Goal: Information Seeking & Learning: Check status

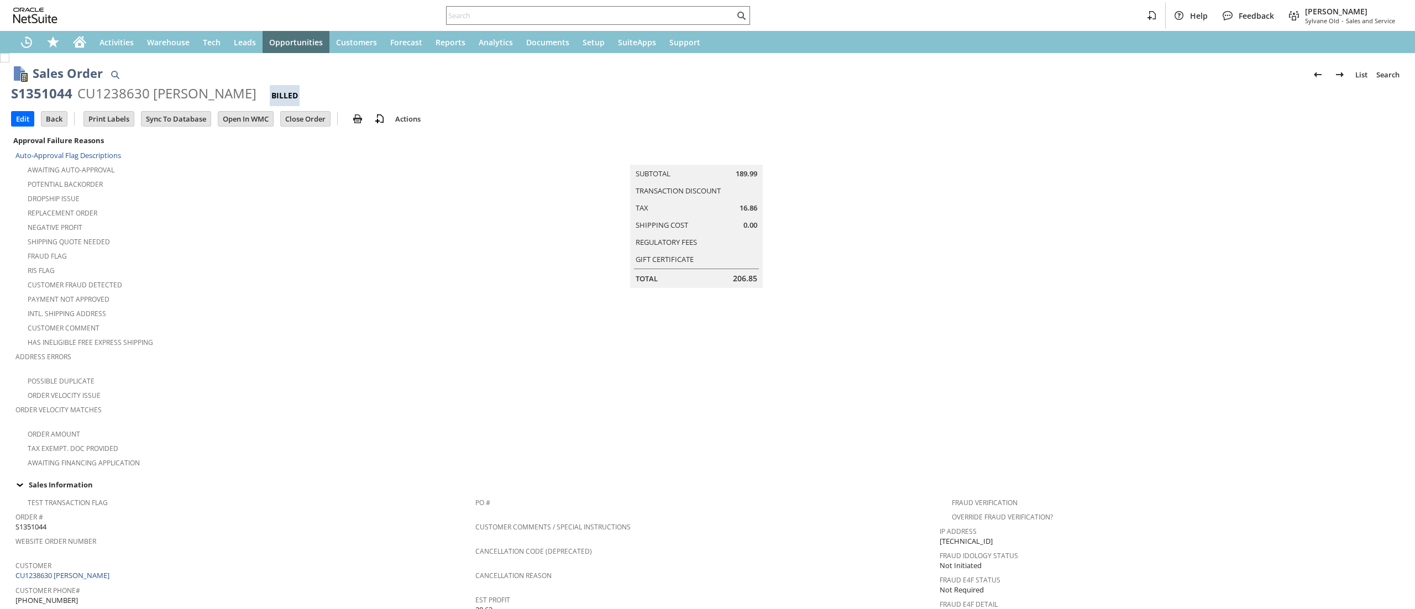
scroll to position [533, 0]
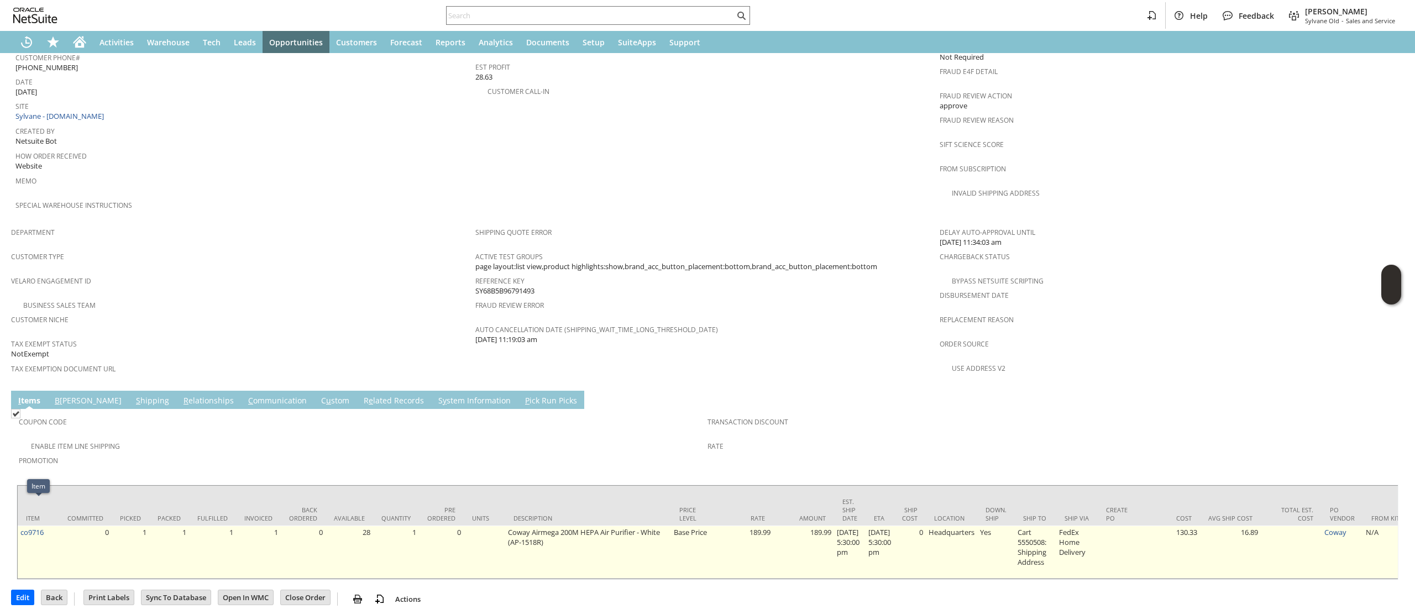
click at [53, 526] on td "co9716" at bounding box center [38, 552] width 41 height 53
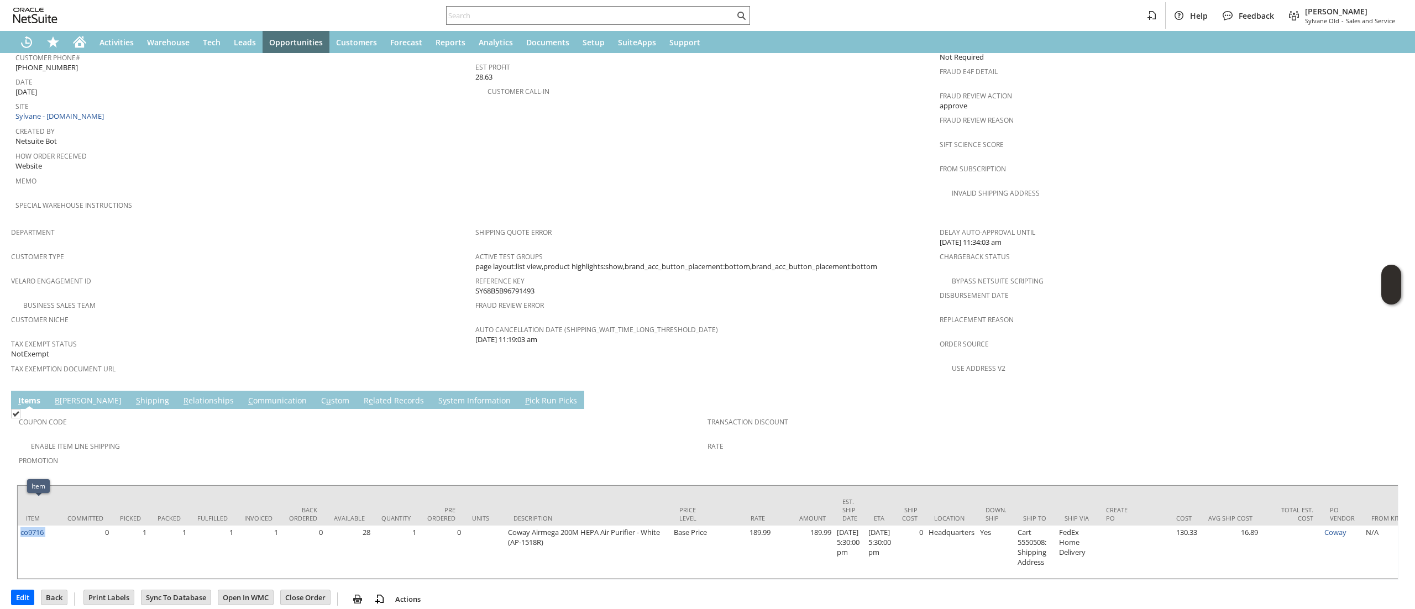
copy tr "co9716"
click at [699, 14] on input "text" at bounding box center [591, 15] width 288 height 13
paste input "co9716"
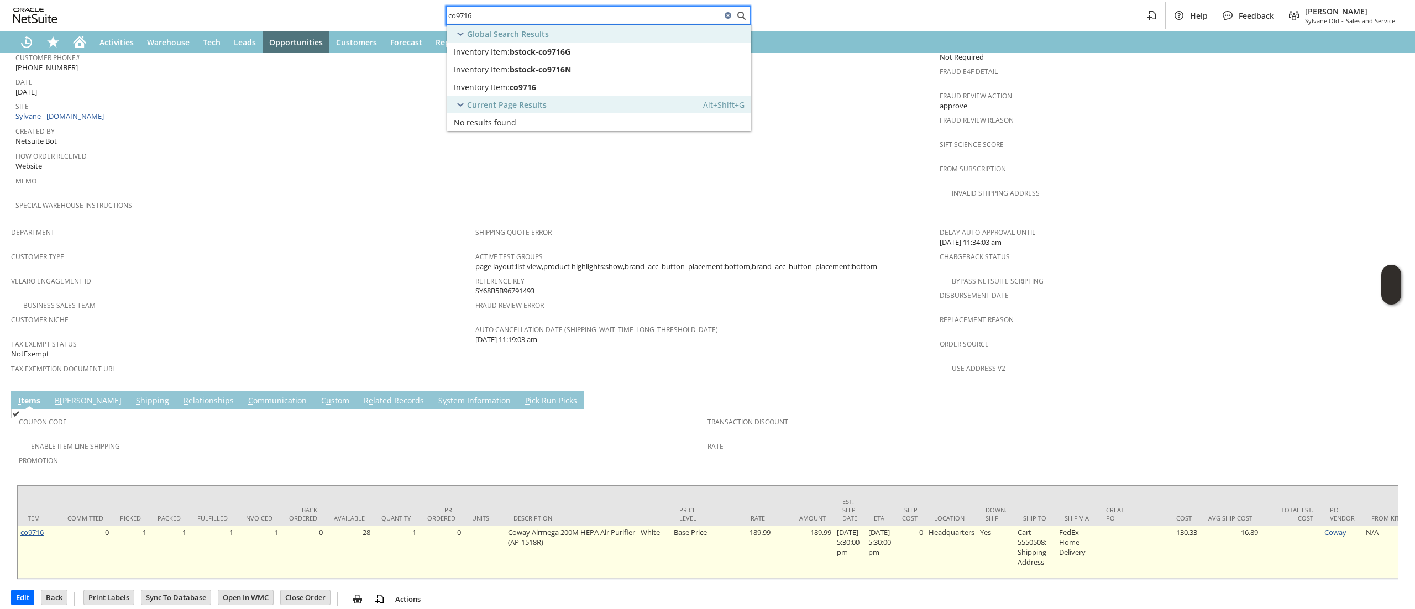
type input "co9716"
click at [40, 527] on link "co9716" at bounding box center [31, 532] width 23 height 10
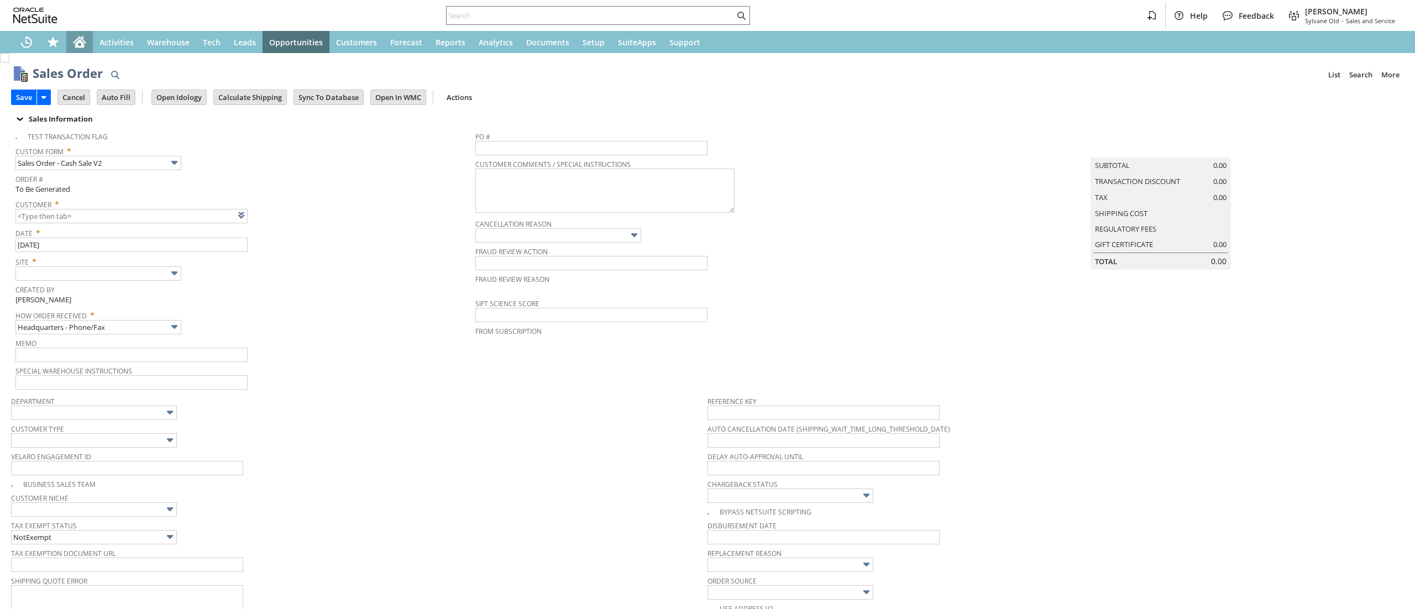
click at [70, 39] on div "Home" at bounding box center [79, 42] width 27 height 22
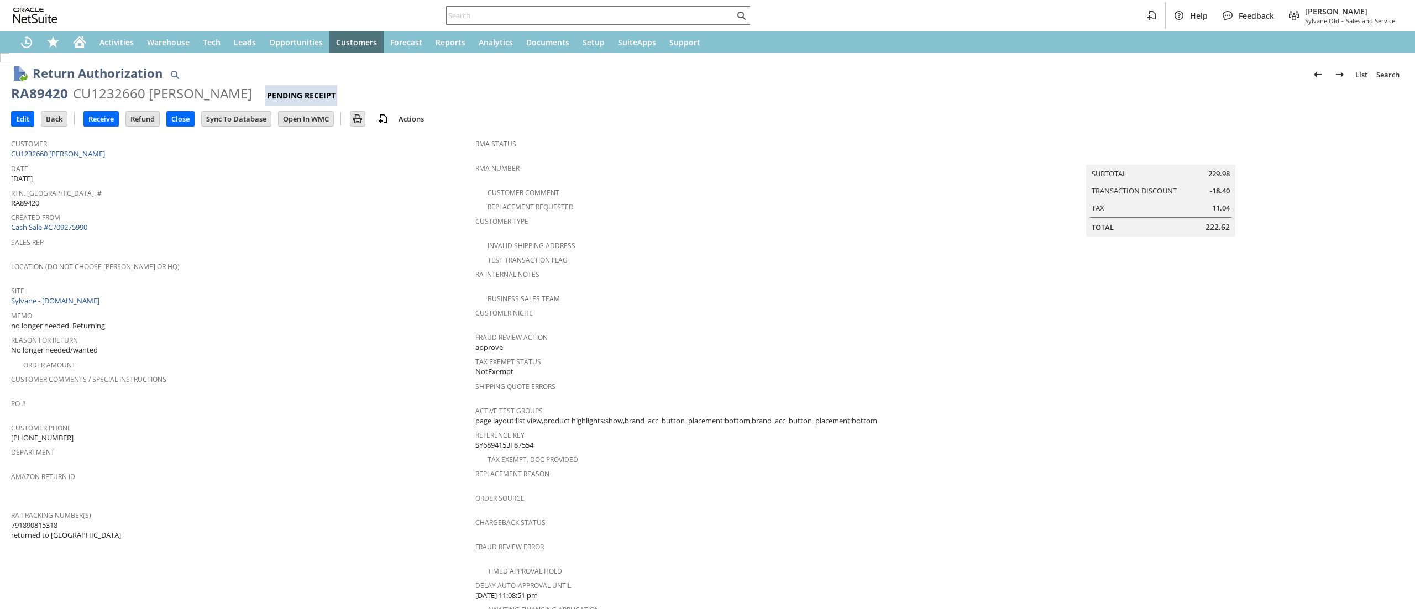
scroll to position [321, 0]
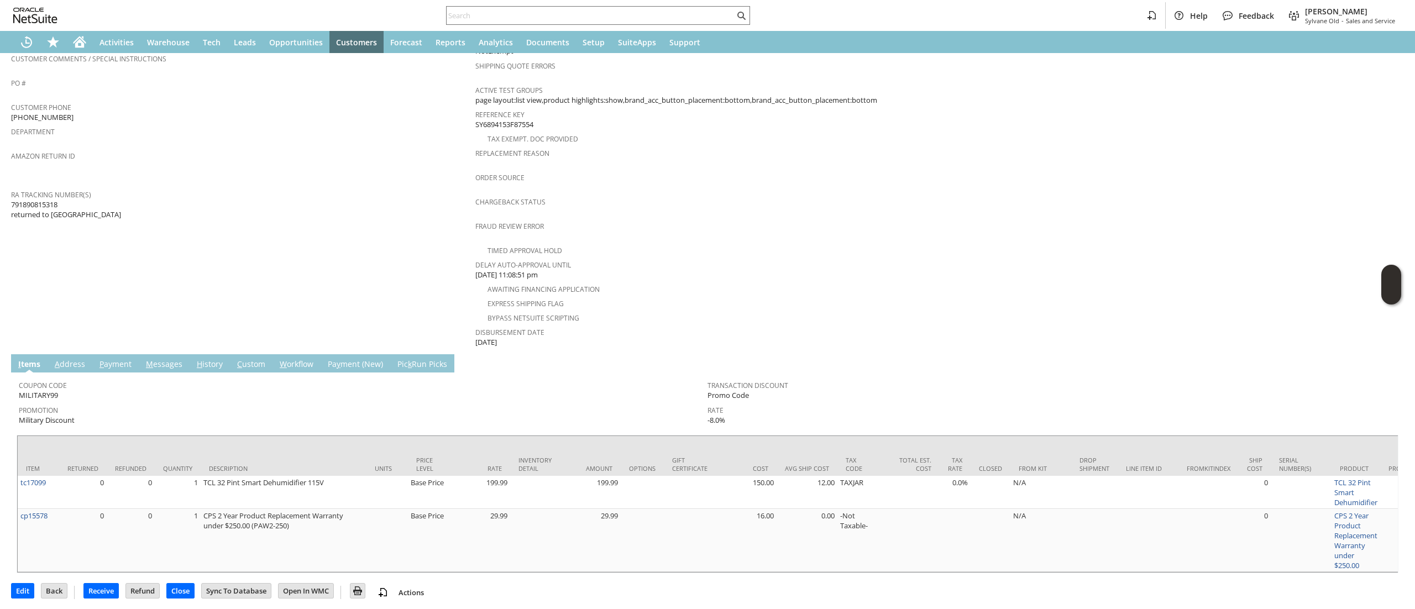
click at [43, 200] on span "791890815318 returned to Almo" at bounding box center [66, 210] width 110 height 20
copy span "791890815318"
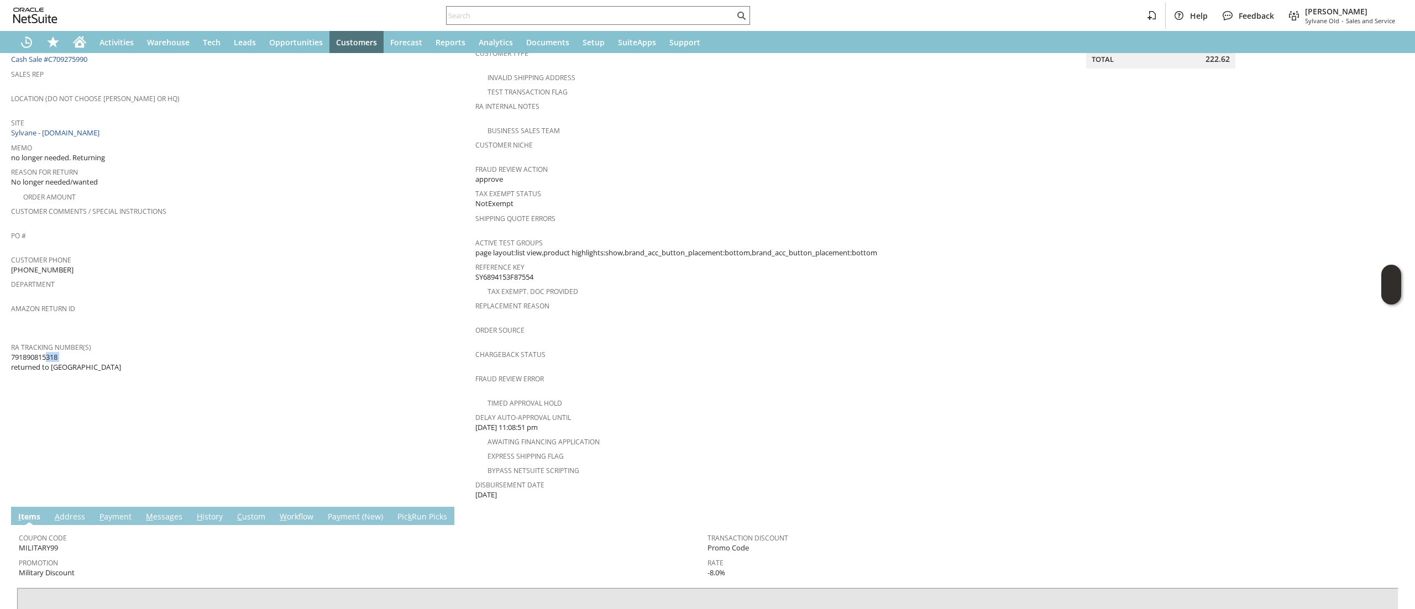
scroll to position [0, 0]
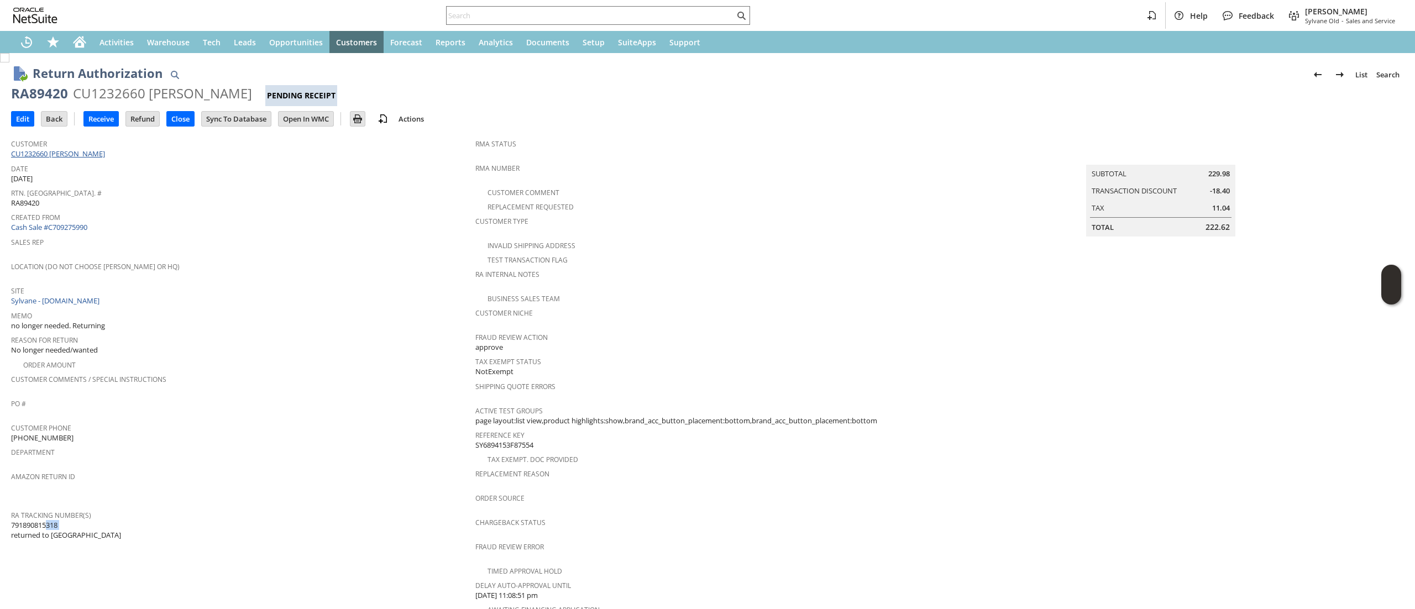
click at [105, 154] on span at bounding box center [106, 154] width 3 height 10
click at [49, 95] on div "RA89420" at bounding box center [39, 94] width 57 height 18
copy div "RA89420"
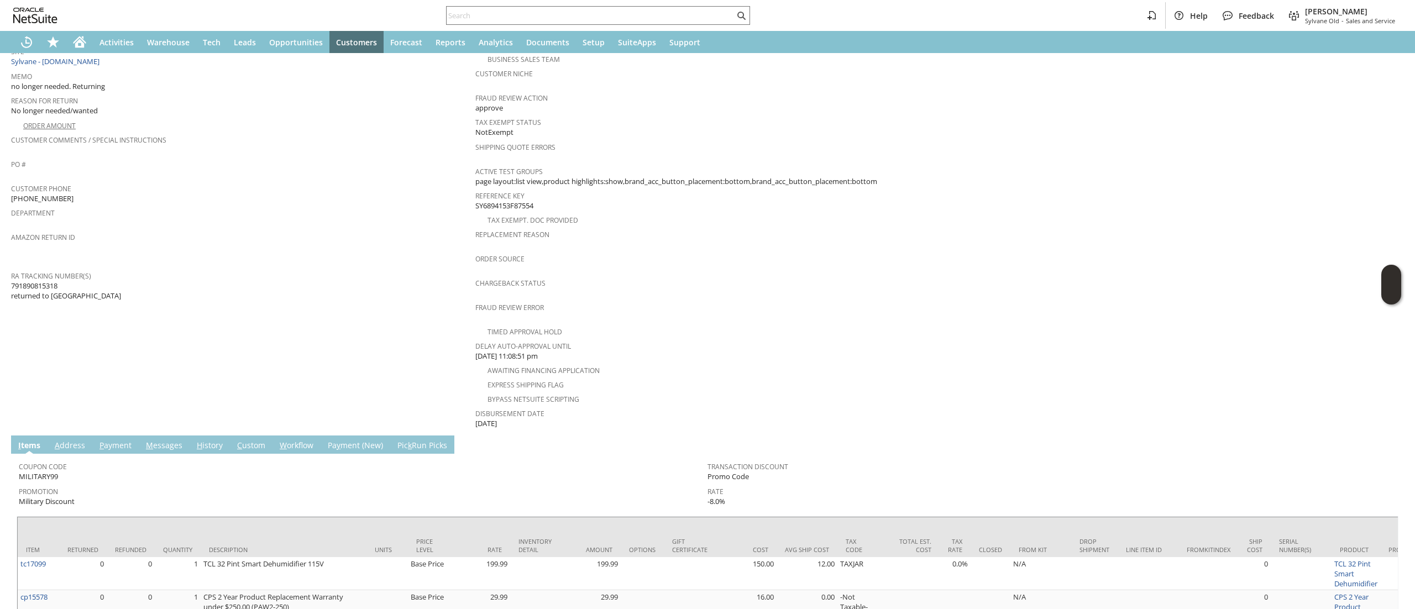
scroll to position [321, 0]
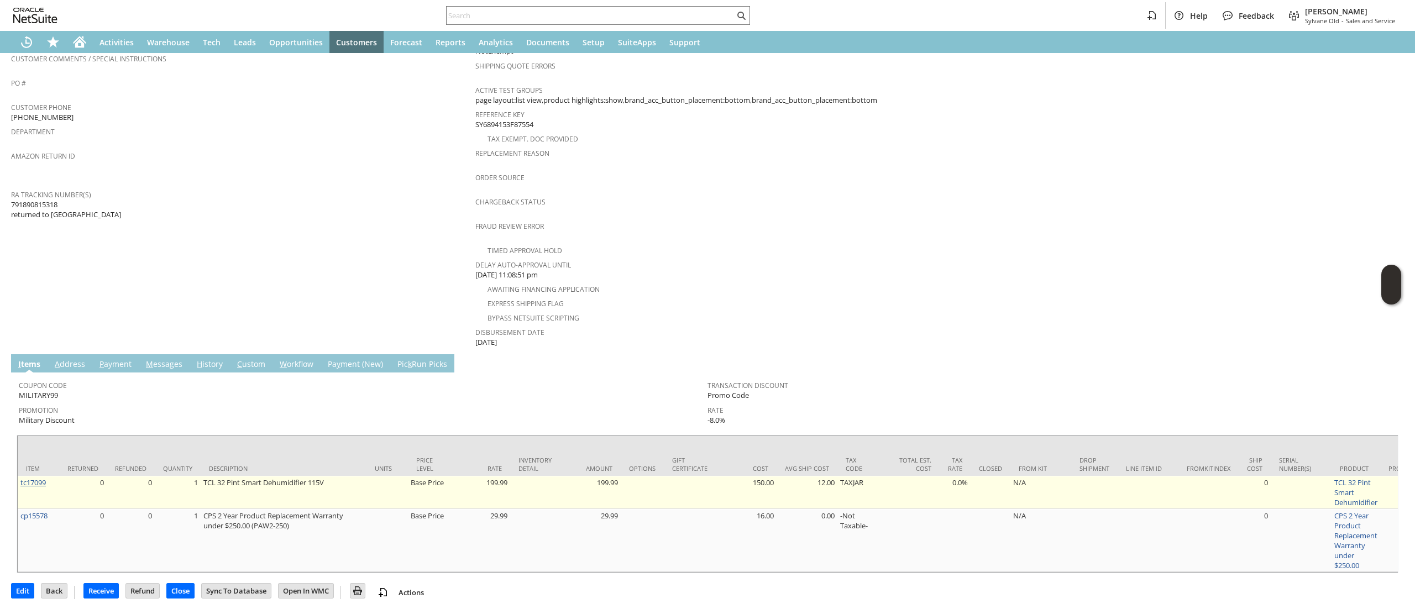
click at [38, 478] on link "tc17099" at bounding box center [32, 483] width 25 height 10
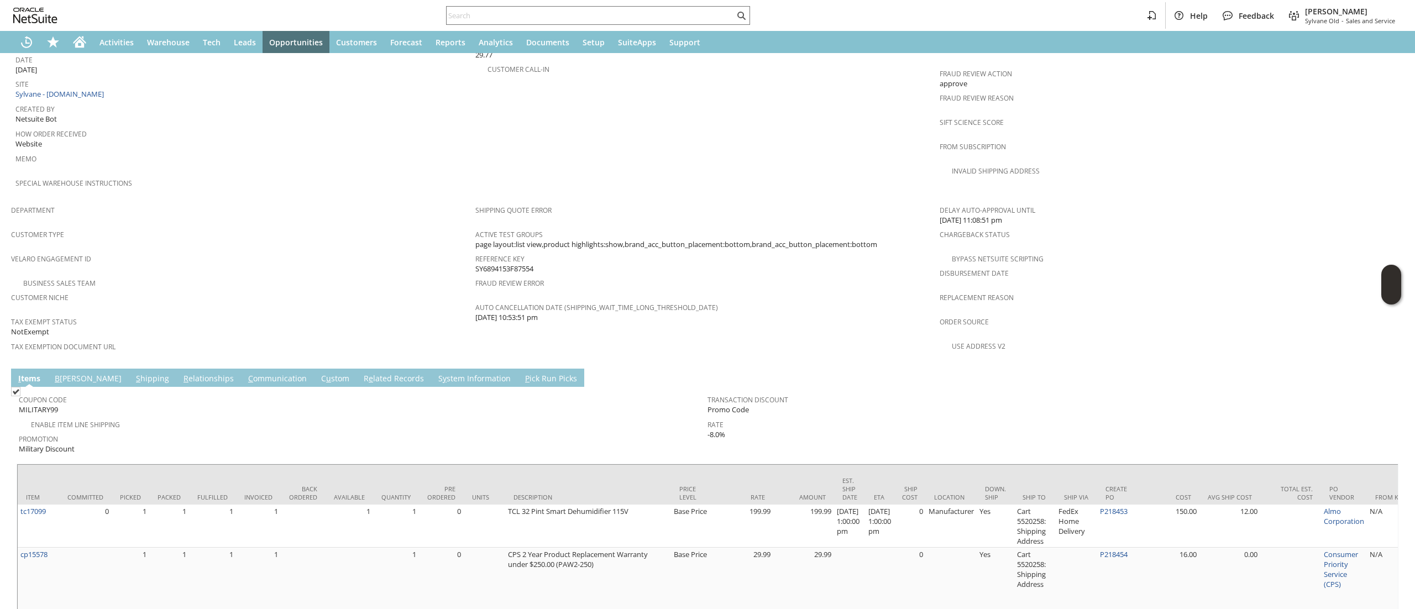
scroll to position [0, 490]
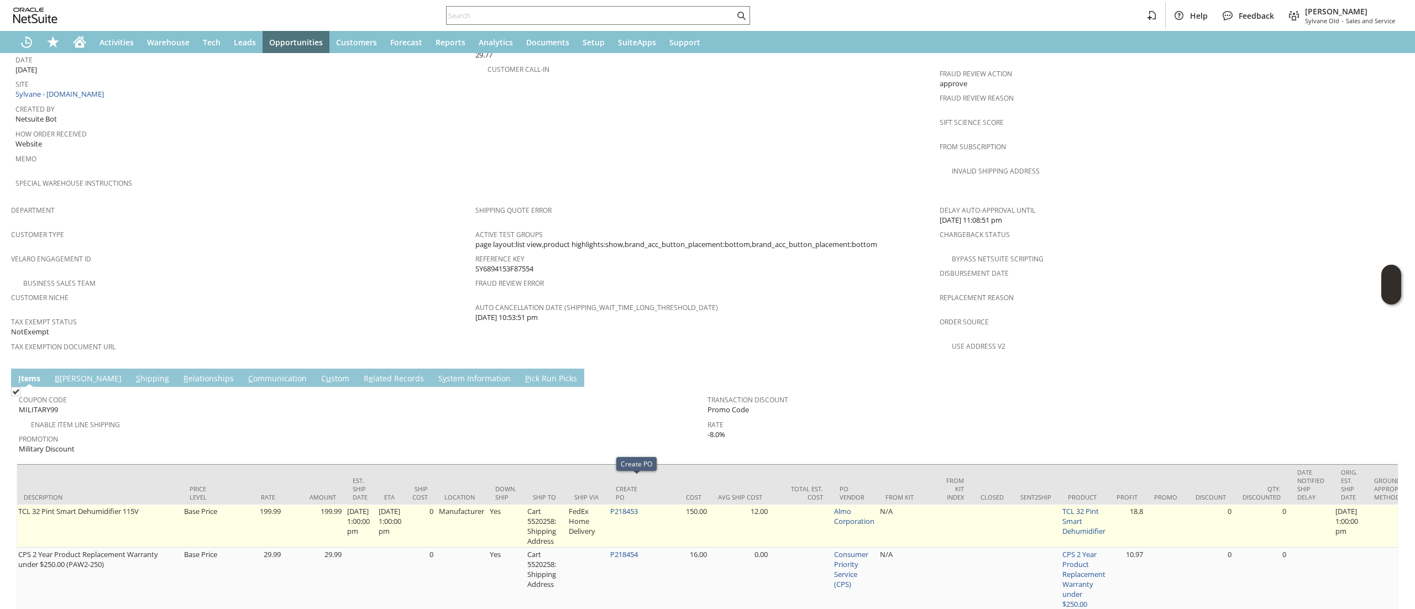
click at [649, 505] on td "P218453" at bounding box center [627, 526] width 41 height 43
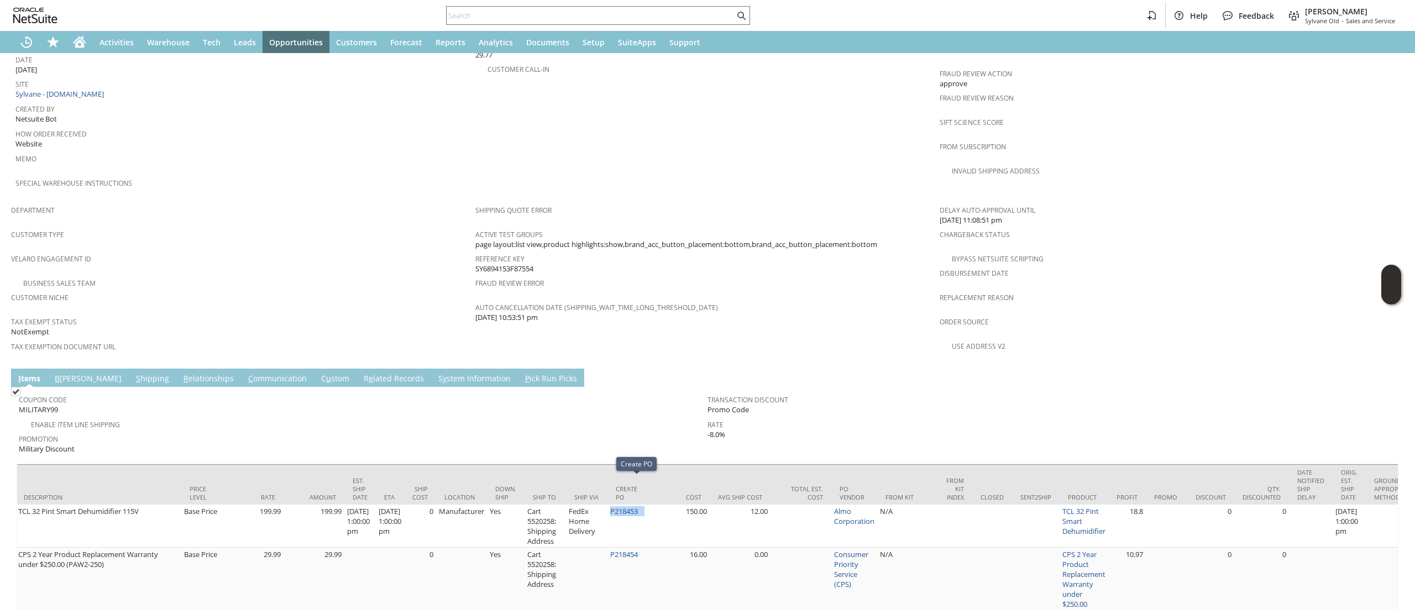
copy tr "P218453"
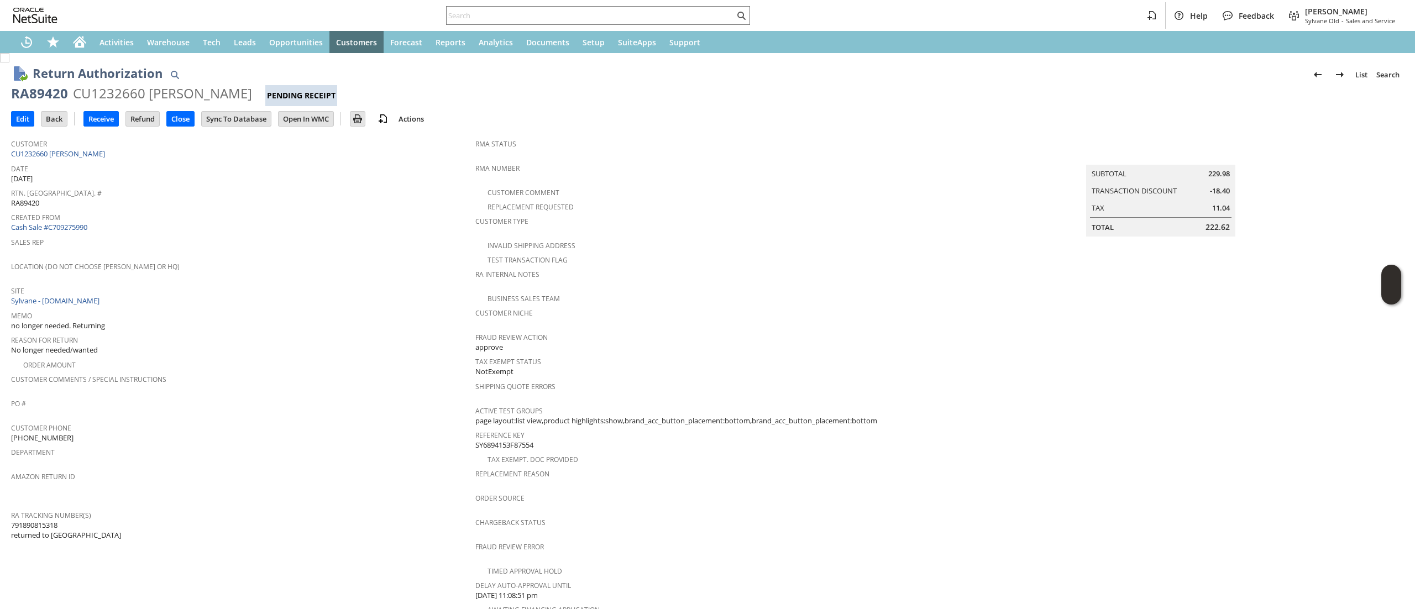
click at [54, 146] on span "Customer" at bounding box center [240, 142] width 459 height 13
click at [61, 152] on link "CU1232660 [PERSON_NAME]" at bounding box center [59, 154] width 97 height 10
click at [82, 226] on link "Cash Sale #C709275990" at bounding box center [49, 227] width 76 height 10
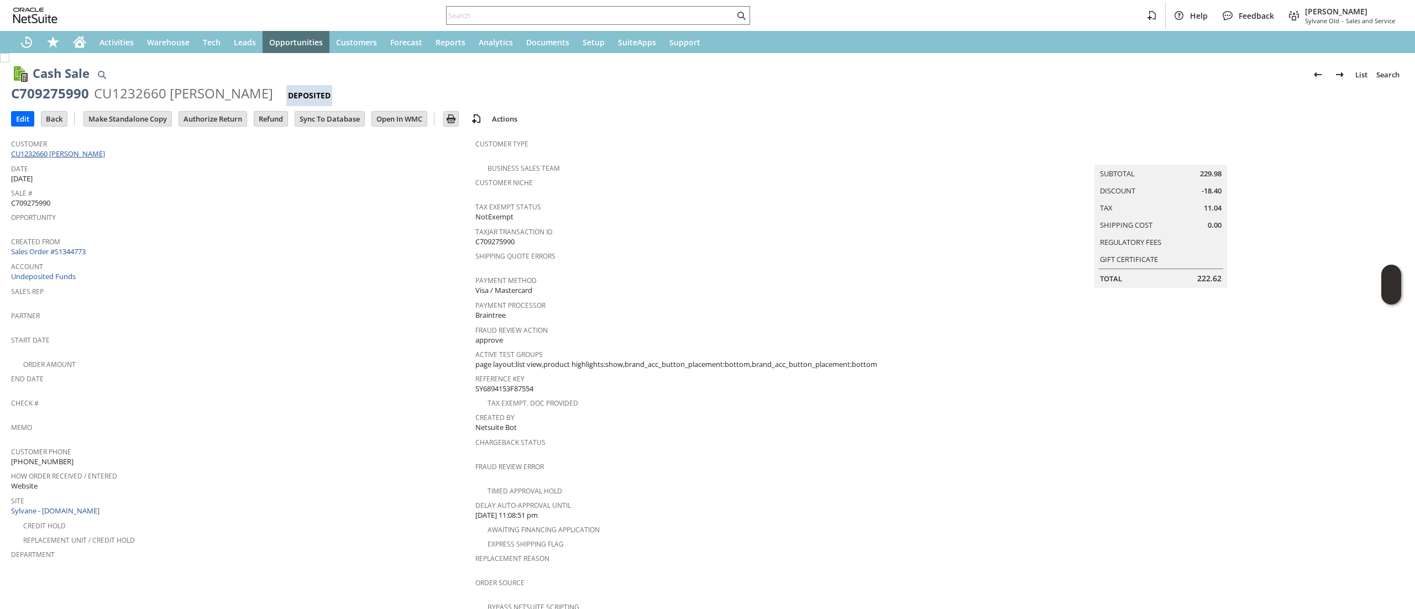
click at [44, 152] on link "CU1232660 [PERSON_NAME]" at bounding box center [59, 154] width 97 height 10
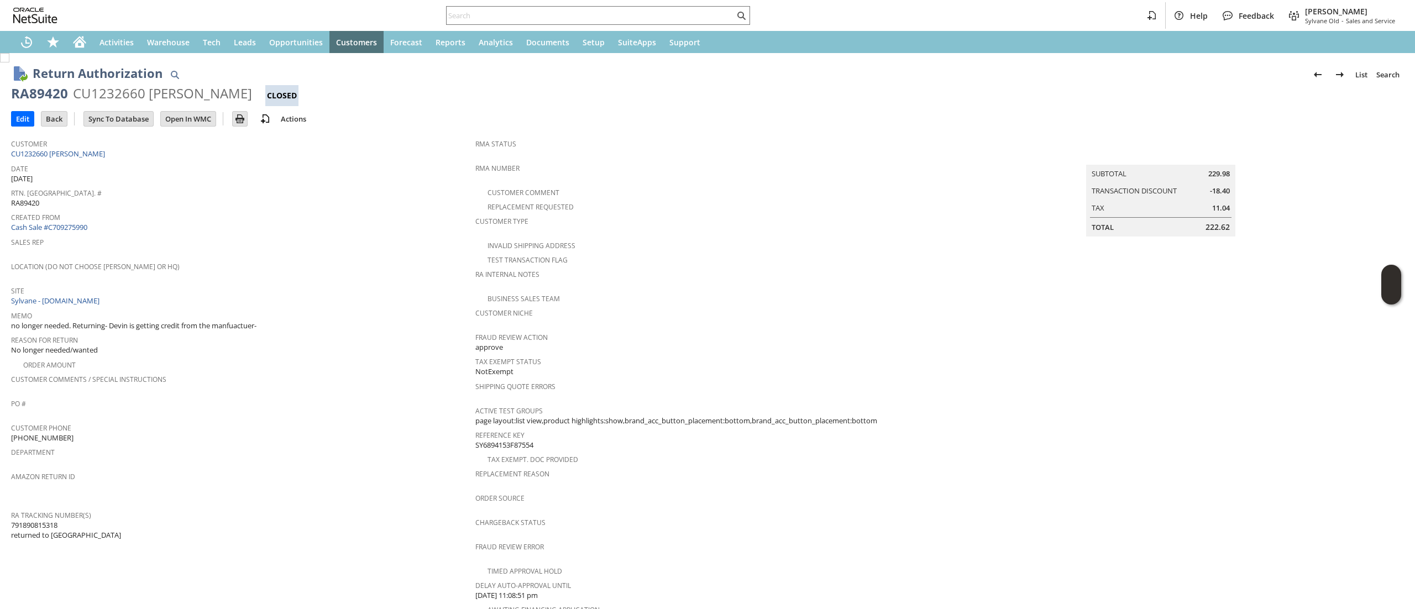
click at [31, 520] on span "791890815318 returned to [GEOGRAPHIC_DATA]" at bounding box center [66, 530] width 110 height 20
copy span "791890815318"
